Goal: Information Seeking & Learning: Find specific fact

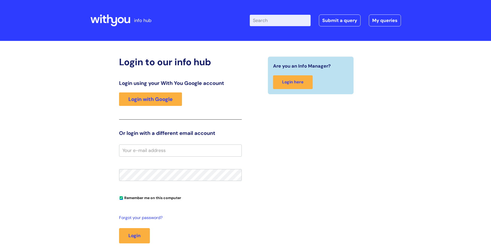
click at [160, 152] on input "email" at bounding box center [180, 151] width 123 height 12
type input "jason.harper@wearewithyou.org.uk"
click at [119, 228] on button "Login" at bounding box center [134, 235] width 31 height 15
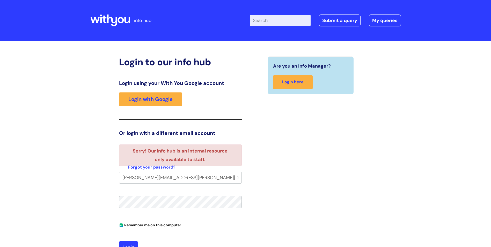
click at [324, 167] on div "Are you an Info Manager? Login here" at bounding box center [311, 160] width 131 height 209
click at [171, 101] on link "Login with Google" at bounding box center [150, 98] width 63 height 13
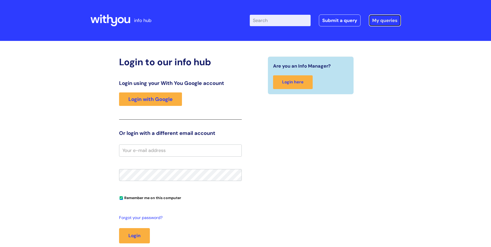
click at [385, 23] on link "My queries" at bounding box center [385, 21] width 32 height 12
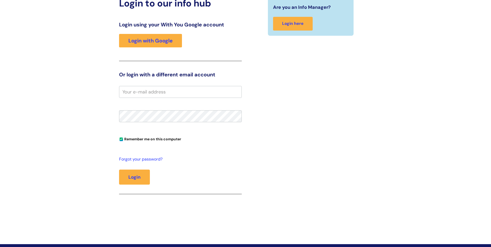
scroll to position [78, 0]
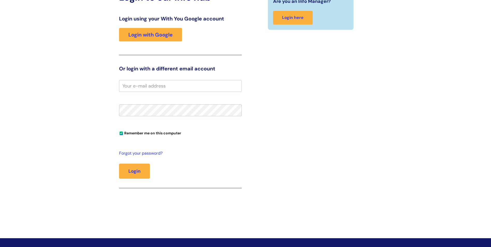
click at [140, 84] on input "email" at bounding box center [180, 86] width 123 height 12
type input "jason.harper@wearewithyou.org.uk"
click at [119, 164] on button "Login" at bounding box center [134, 171] width 31 height 15
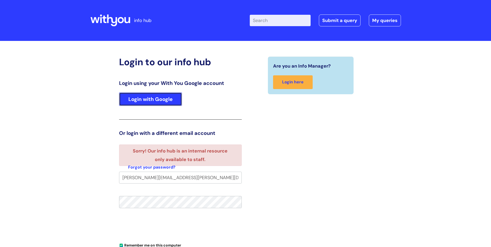
click at [169, 95] on link "Login with Google" at bounding box center [150, 98] width 63 height 13
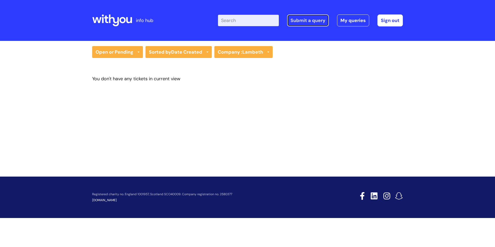
click at [315, 20] on link "Submit a query" at bounding box center [308, 21] width 42 height 12
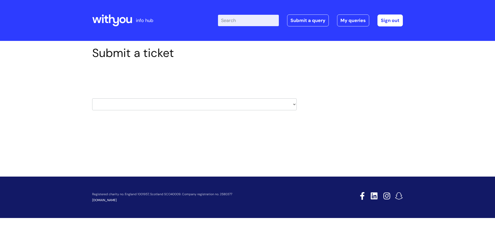
click at [264, 23] on input "Enter your search term here..." at bounding box center [248, 20] width 61 height 11
type input "itrent"
click button "Search" at bounding box center [0, 0] width 0 height 0
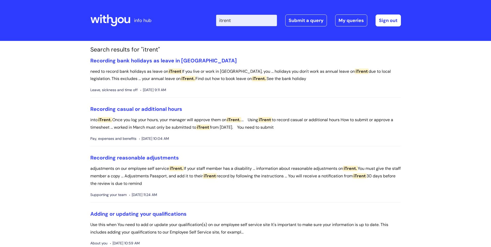
click at [262, 22] on input "itrent" at bounding box center [246, 20] width 61 height 11
drag, startPoint x: 262, startPoint y: 22, endPoint x: 228, endPoint y: 17, distance: 33.7
click at [228, 17] on input "itrent" at bounding box center [246, 20] width 61 height 11
type input "annual leave"
click button "Search" at bounding box center [0, 0] width 0 height 0
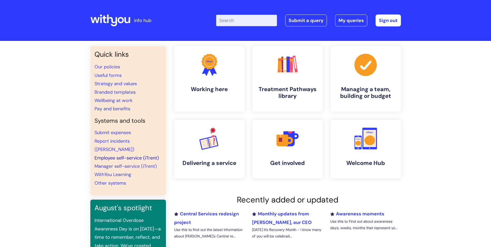
click at [146, 155] on link "Employee self-service (iTrent)" at bounding box center [127, 158] width 65 height 6
